Goal: Information Seeking & Learning: Understand process/instructions

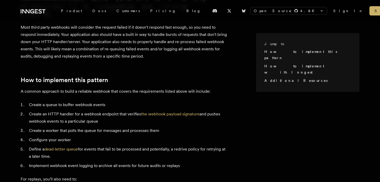
scroll to position [156, 0]
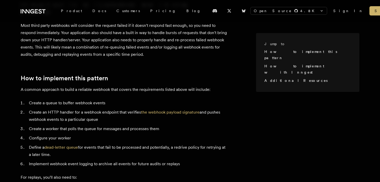
click at [98, 109] on li "Create an HTTP handler for a webhook endpoint that verifies the webhook payload…" at bounding box center [127, 116] width 200 height 14
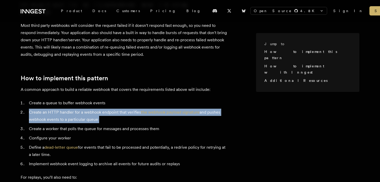
click at [98, 109] on li "Create an HTTP handler for a webhook endpoint that verifies the webhook payload…" at bounding box center [127, 116] width 200 height 14
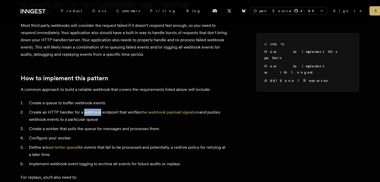
click at [98, 109] on li "Create an HTTP handler for a webhook endpoint that verifies the webhook payload…" at bounding box center [127, 116] width 200 height 14
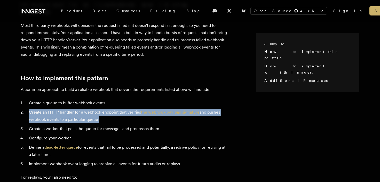
click at [98, 109] on li "Create an HTTP handler for a webhook endpoint that verifies the webhook payload…" at bounding box center [127, 116] width 200 height 14
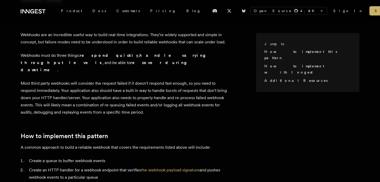
scroll to position [0, 0]
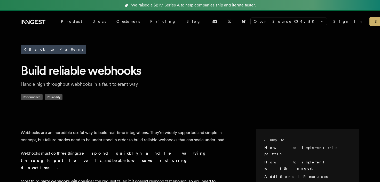
click at [212, 80] on div "Back to Patterns Build reliable webhooks Handle high throughput webhooks in a f…" at bounding box center [190, 72] width 338 height 55
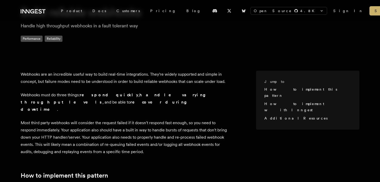
scroll to position [61, 0]
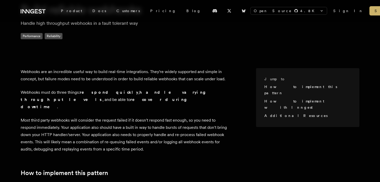
click at [205, 76] on p "Webhooks are an incredible useful way to build real-time integrations. They're …" at bounding box center [124, 75] width 206 height 14
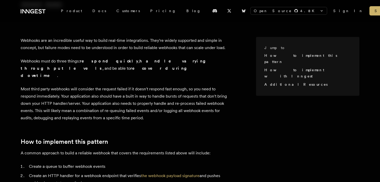
scroll to position [0, 0]
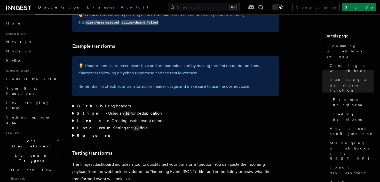
scroll to position [760, 0]
click at [73, 102] on summary "Github - Using headers" at bounding box center [175, 105] width 206 height 7
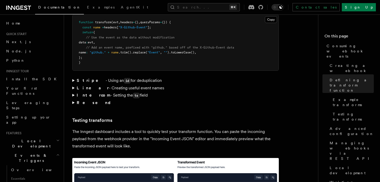
scroll to position [876, 0]
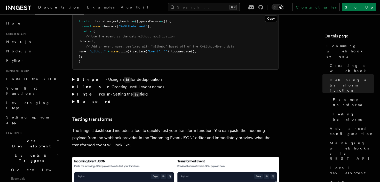
click at [72, 74] on div "Features Events & Triggers Consuming webhook events At its core, Inngest is cen…" at bounding box center [201, 170] width 274 height 2093
click at [74, 91] on summary "Intercom - Setting the ts field" at bounding box center [175, 94] width 206 height 7
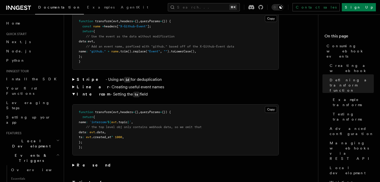
click at [74, 91] on summary "Intercom - Setting the ts field" at bounding box center [175, 94] width 206 height 7
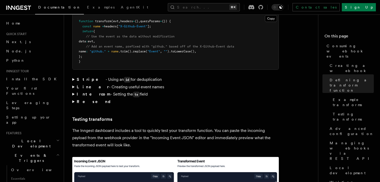
click at [71, 83] on div "Features Events & Triggers Consuming webhook events At its core, Inngest is cen…" at bounding box center [201, 170] width 274 height 2093
click at [73, 98] on summary "Resend" at bounding box center [175, 101] width 206 height 7
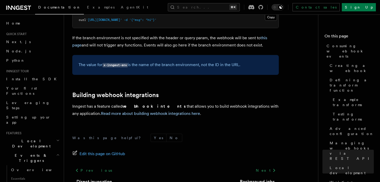
scroll to position [1924, 0]
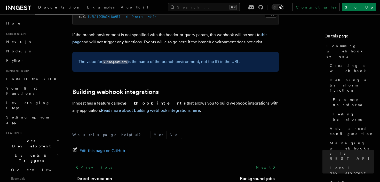
click at [124, 108] on link "Read more about building webhook integrations here" at bounding box center [150, 110] width 99 height 5
click at [181, 100] on p "Inngest has a feature called webhook intents that allows you to build webhook i…" at bounding box center [175, 107] width 206 height 14
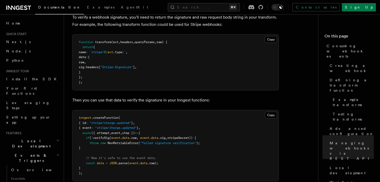
scroll to position [1684, 0]
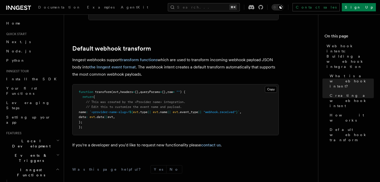
scroll to position [613, 0]
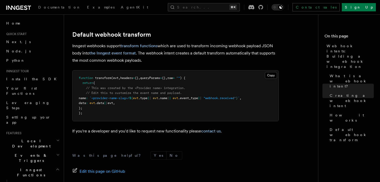
click at [239, 141] on div "Was this page helpful? Yes No Edit this page on GitHub © 2025 Inngest Inc. All …" at bounding box center [175, 175] width 206 height 68
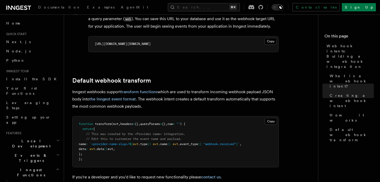
scroll to position [566, 0]
